Goal: Task Accomplishment & Management: Manage account settings

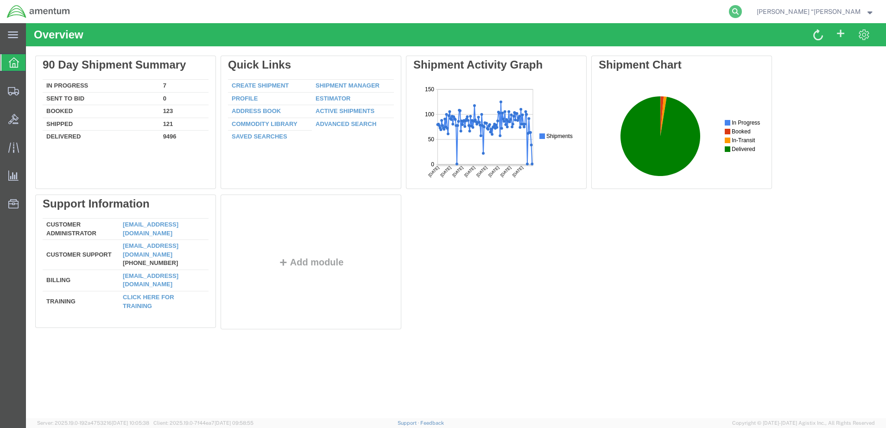
click at [742, 11] on icon at bounding box center [735, 11] width 13 height 13
click at [613, 13] on input "search" at bounding box center [588, 11] width 282 height 22
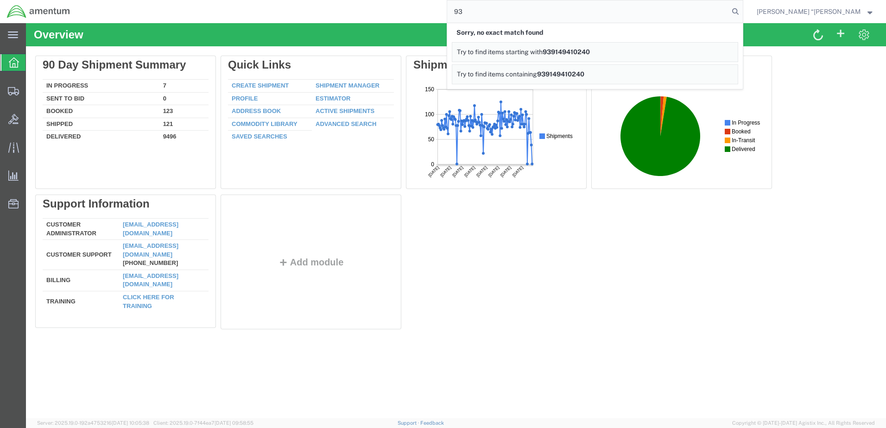
type input "9"
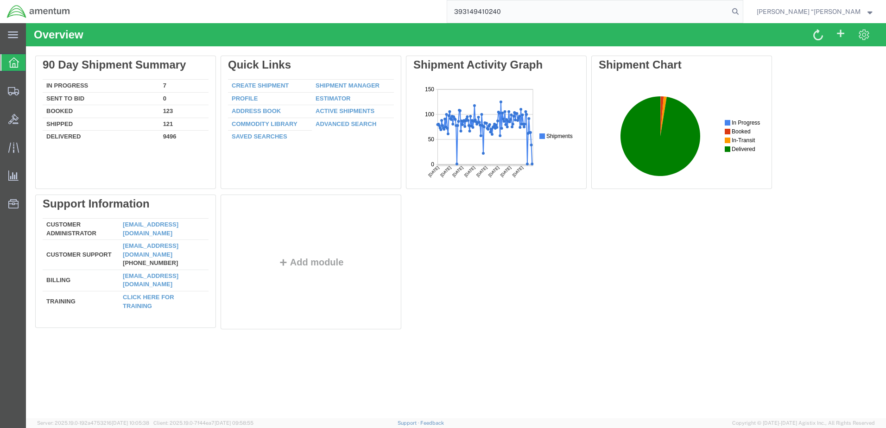
type input "393149410240"
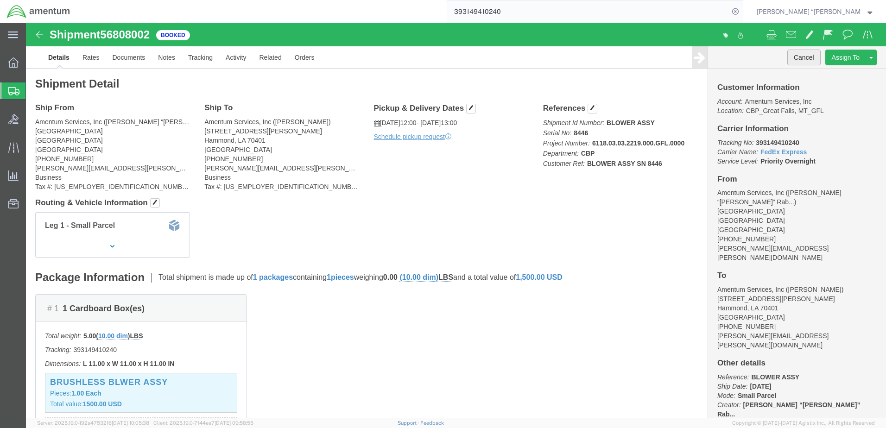
click button "Cancel"
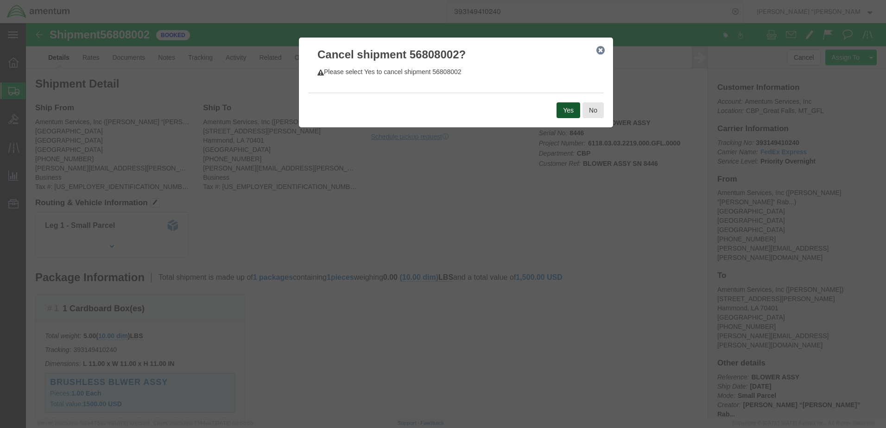
click button "Yes"
